Goal: Task Accomplishment & Management: Manage account settings

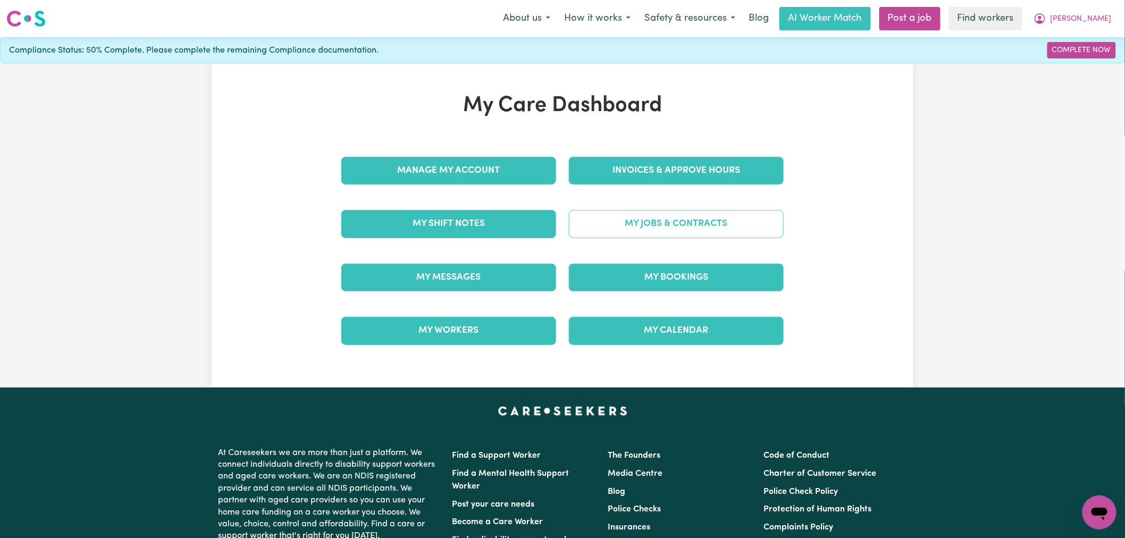
click at [693, 219] on link "My Jobs & Contracts" at bounding box center [676, 224] width 215 height 28
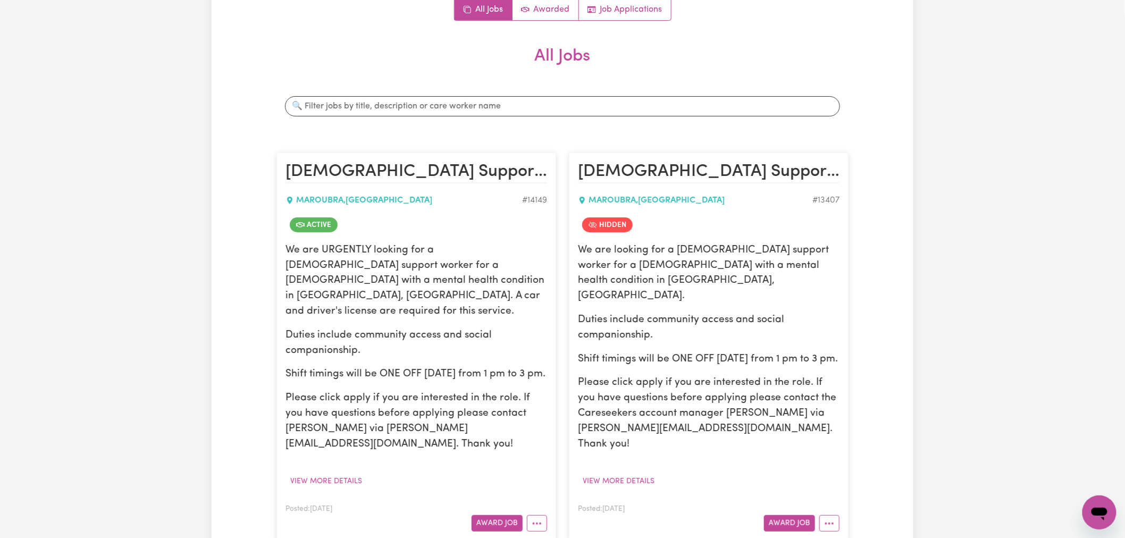
scroll to position [177, 0]
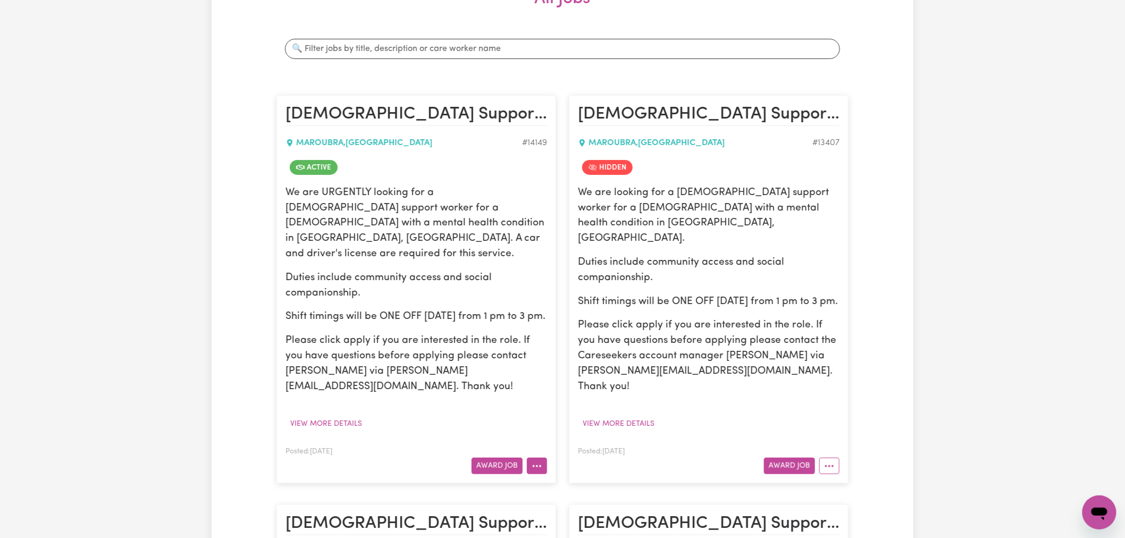
click at [540, 461] on icon "More options" at bounding box center [537, 466] width 11 height 11
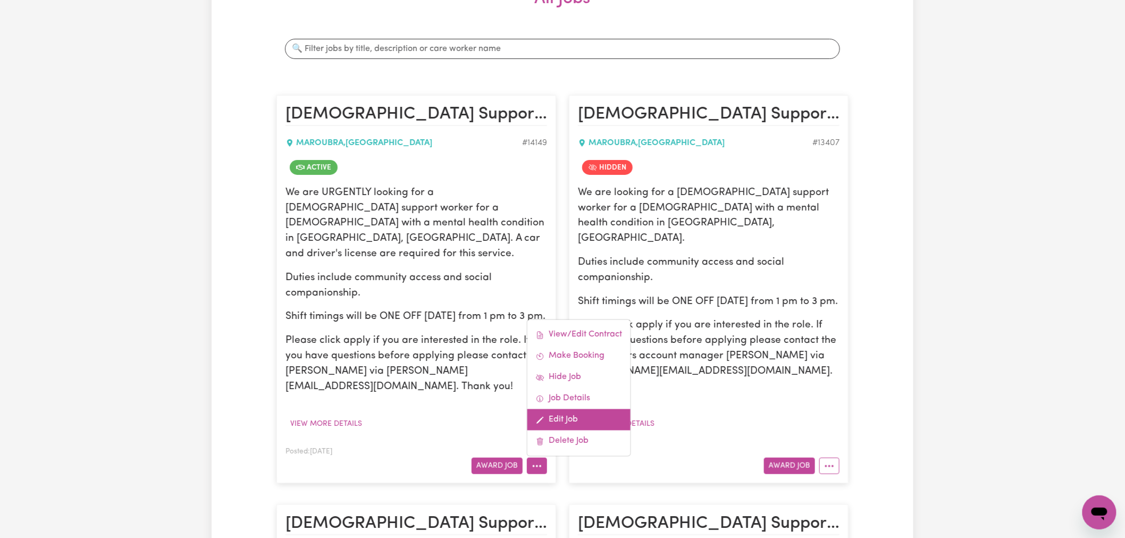
click at [560, 409] on link "Edit Job" at bounding box center [578, 419] width 103 height 21
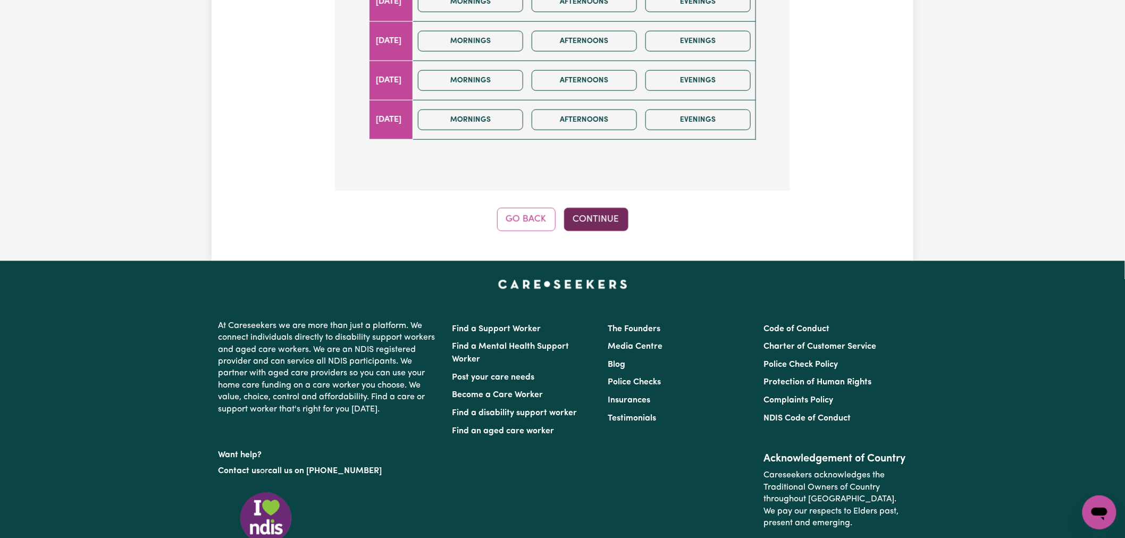
click at [602, 229] on button "Continue" at bounding box center [596, 219] width 64 height 23
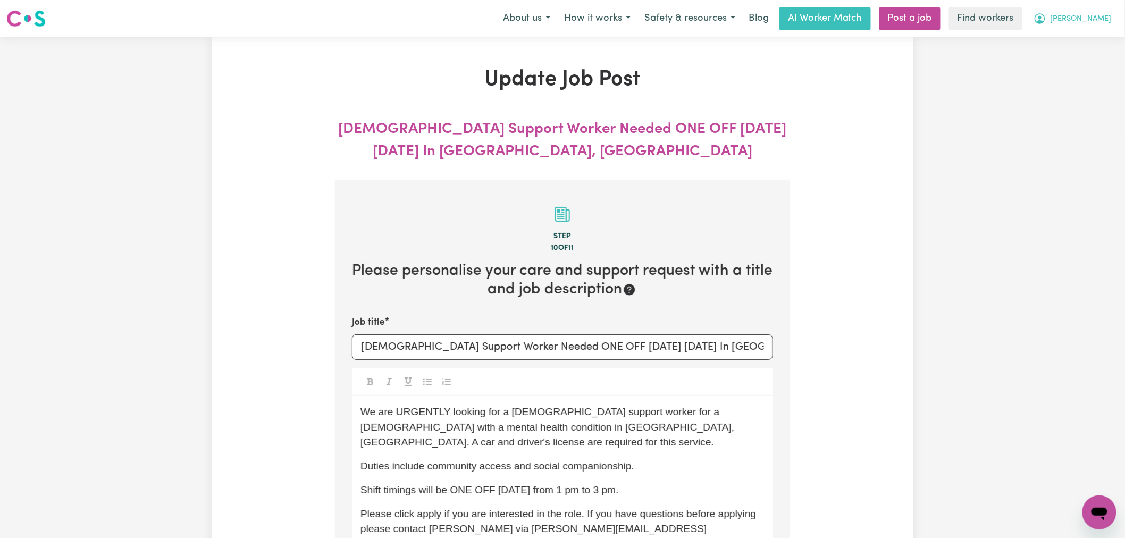
click at [1105, 29] on button "Suzann" at bounding box center [1073, 18] width 92 height 22
click at [1102, 41] on link "My Dashboard" at bounding box center [1076, 41] width 84 height 20
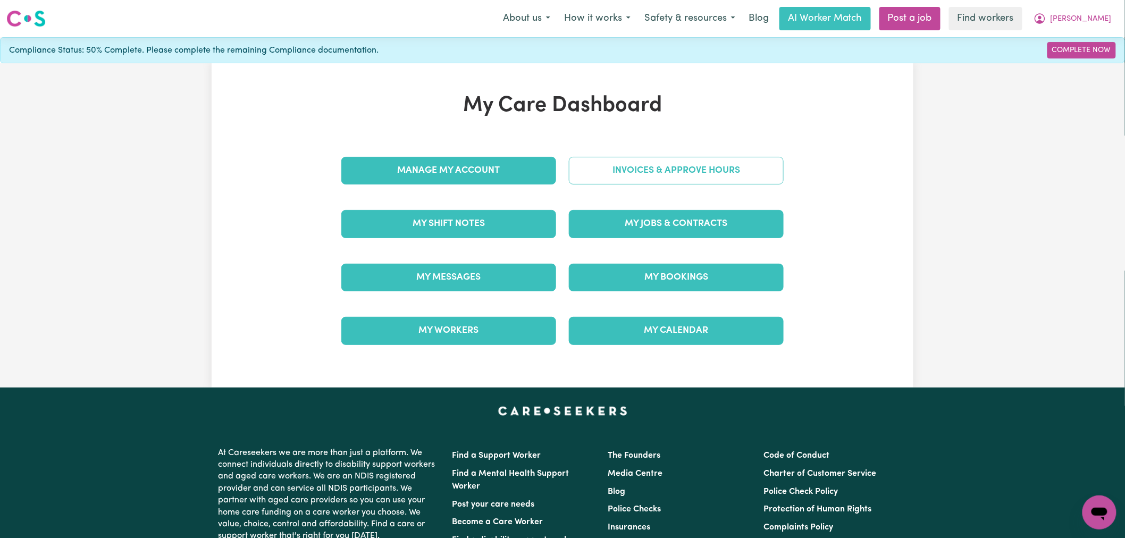
click at [710, 174] on link "Invoices & Approve Hours" at bounding box center [676, 171] width 215 height 28
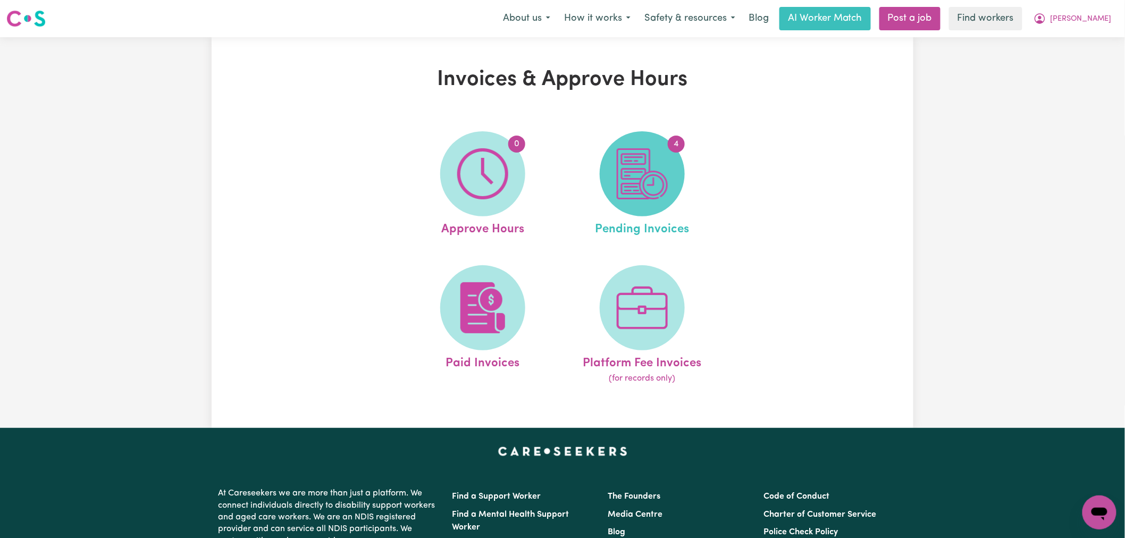
click at [674, 190] on span "4" at bounding box center [642, 173] width 85 height 85
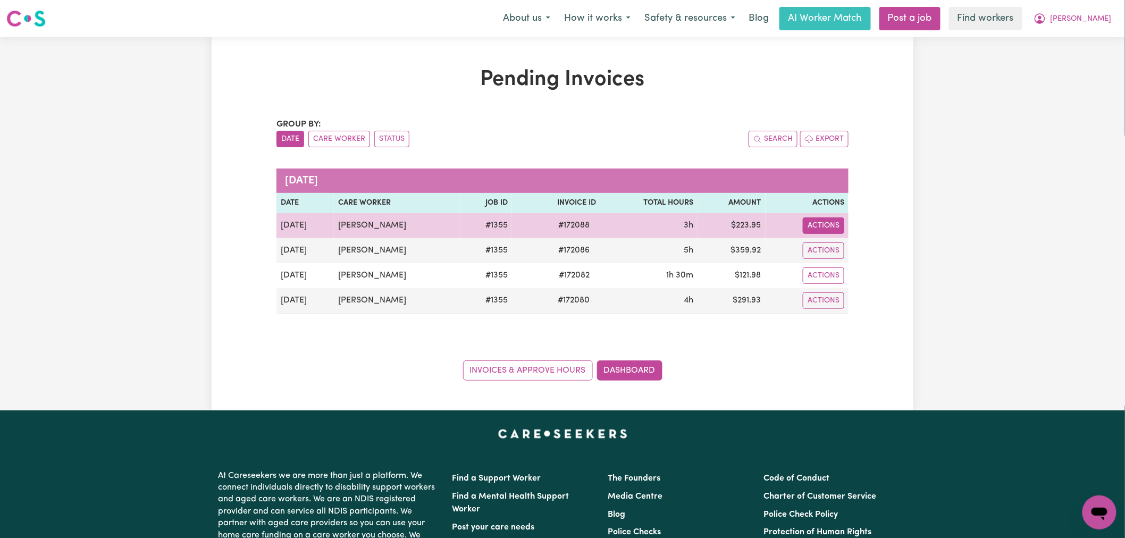
click at [841, 225] on button "Actions" at bounding box center [823, 225] width 41 height 16
click at [869, 248] on link "Download Invoice" at bounding box center [852, 250] width 97 height 21
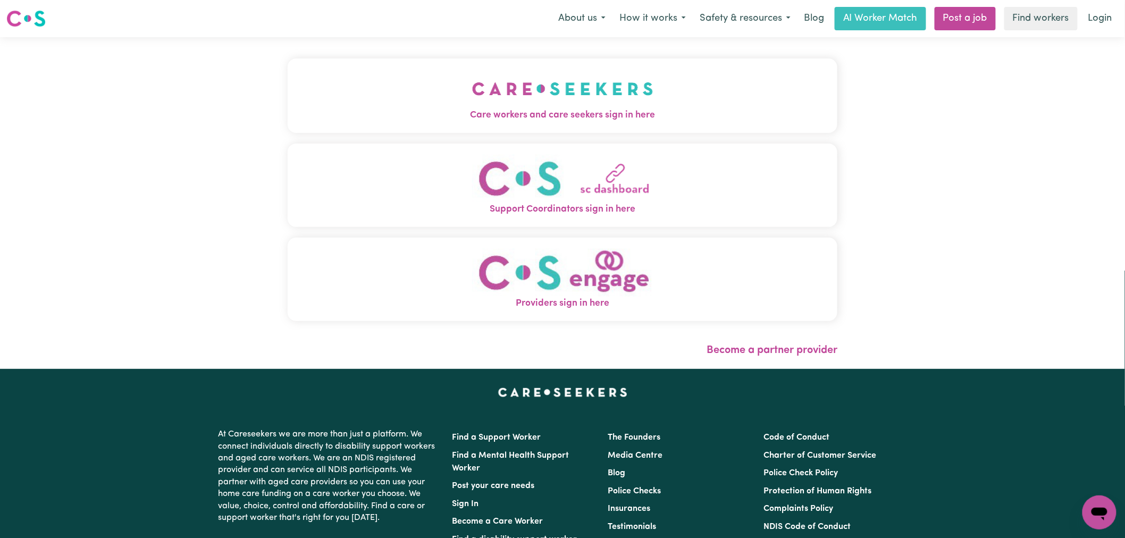
click at [500, 104] on img "Care workers and care seekers sign in here" at bounding box center [562, 88] width 181 height 39
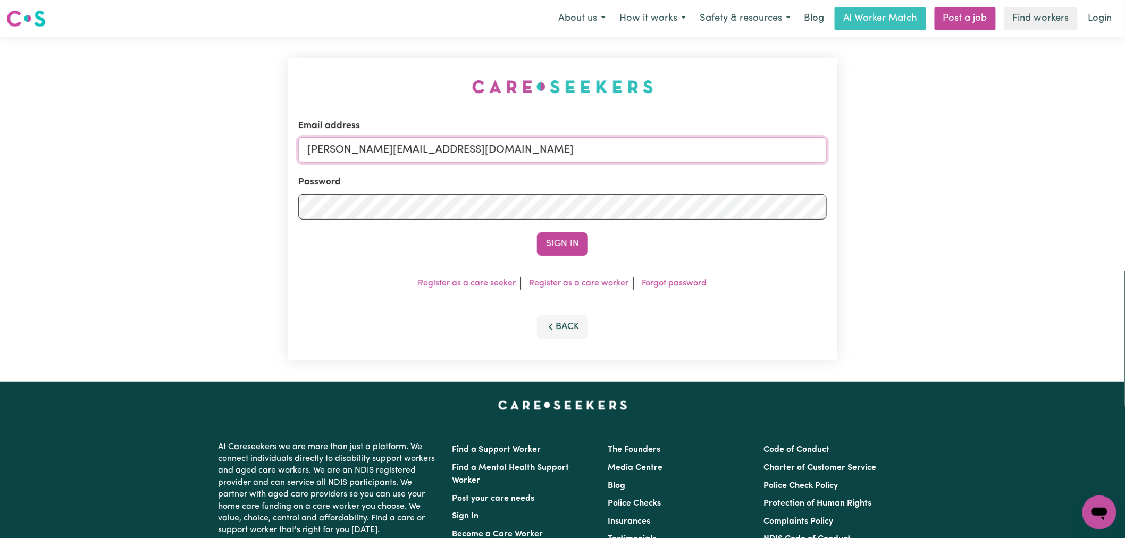
click at [509, 162] on input "[PERSON_NAME][EMAIL_ADDRESS][DOMAIN_NAME]" at bounding box center [562, 150] width 528 height 26
drag, startPoint x: 588, startPoint y: 156, endPoint x: 363, endPoint y: 146, distance: 225.6
click at [363, 146] on input "[EMAIL_ADDRESS][DOMAIN_NAME]" at bounding box center [562, 150] width 528 height 26
type input "[EMAIL_ADDRESS][DOMAIN_NAME]"
click at [544, 246] on button "Sign In" at bounding box center [562, 243] width 51 height 23
